Goal: Task Accomplishment & Management: Manage account settings

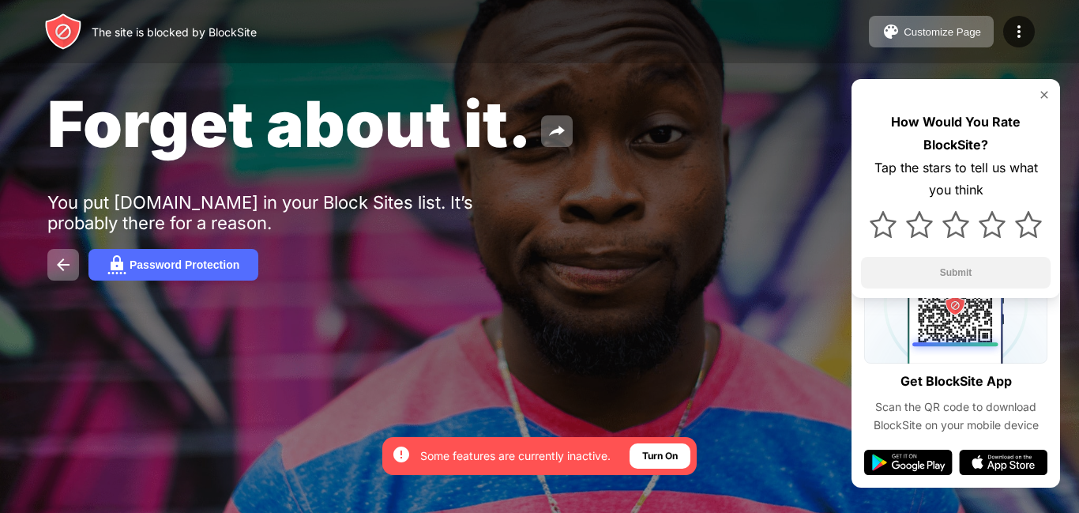
click at [1047, 92] on img at bounding box center [1044, 95] width 13 height 13
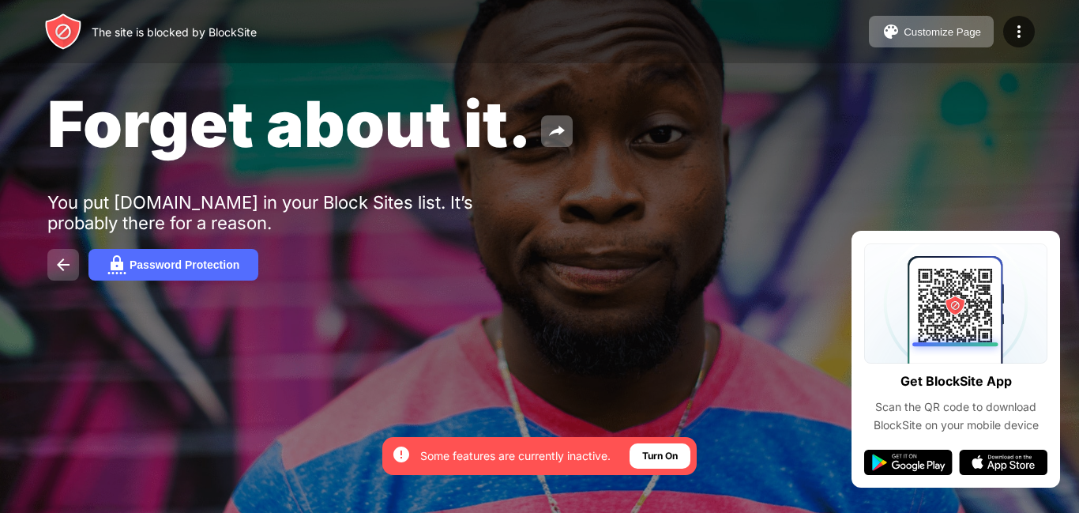
click at [66, 255] on img at bounding box center [63, 264] width 19 height 19
click at [62, 263] on img at bounding box center [63, 264] width 19 height 19
click at [55, 253] on button at bounding box center [63, 265] width 32 height 32
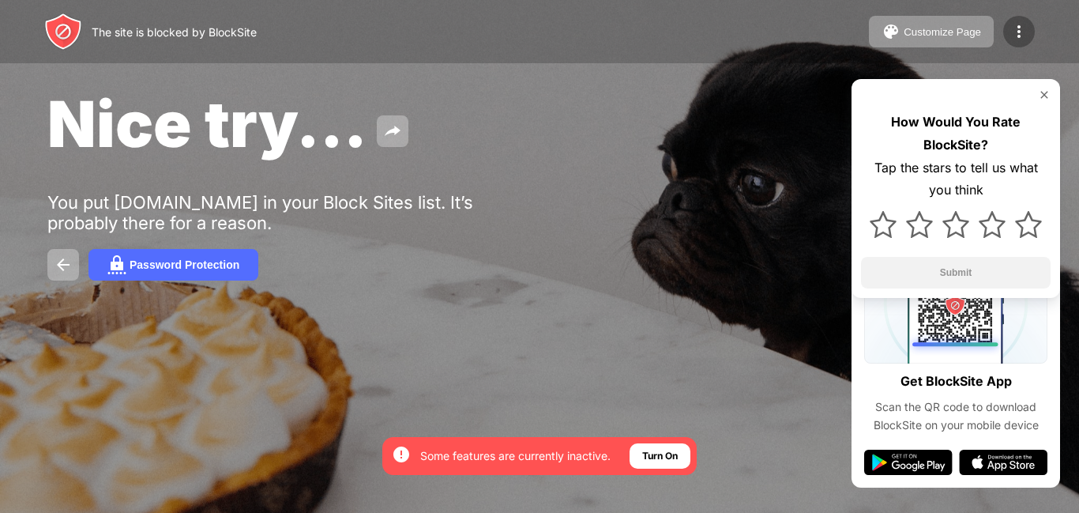
click at [1008, 25] on div at bounding box center [1020, 32] width 32 height 32
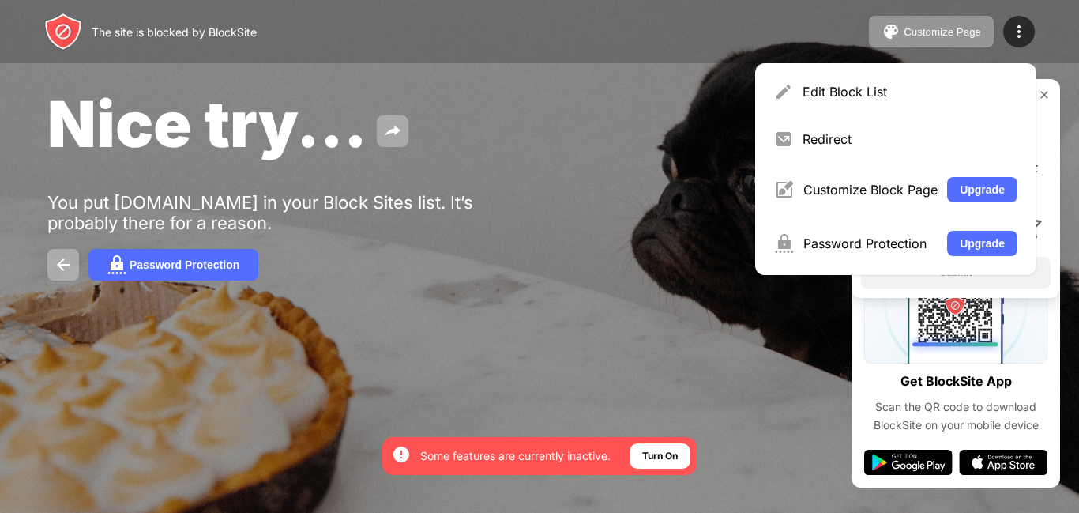
click at [1045, 92] on img at bounding box center [1044, 95] width 13 height 13
